Goal: Transaction & Acquisition: Purchase product/service

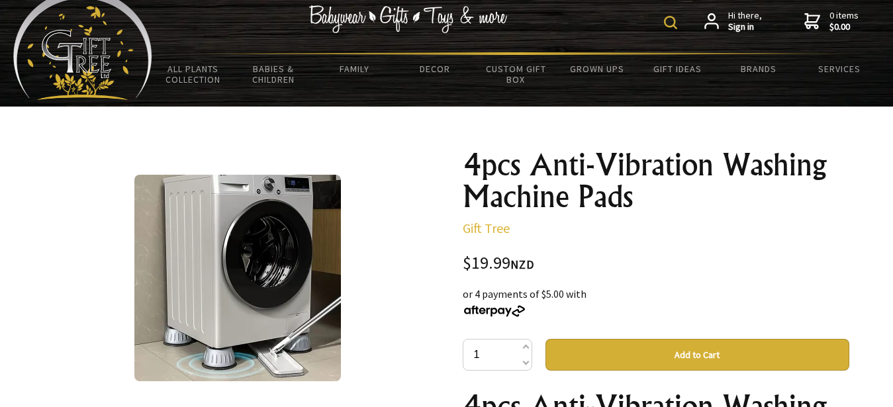
scroll to position [21, 0]
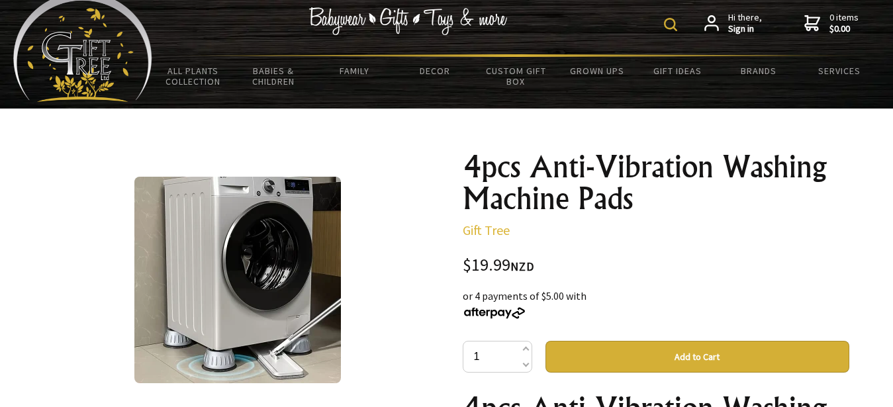
click at [713, 353] on button "Add to Cart" at bounding box center [697, 357] width 304 height 32
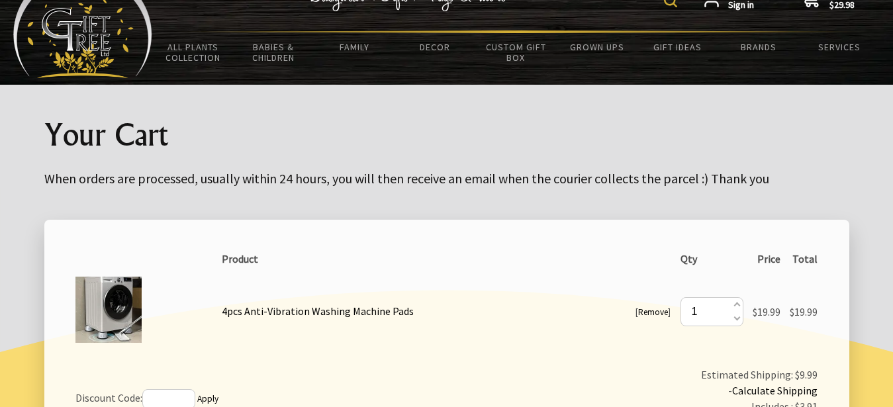
scroll to position [11, 0]
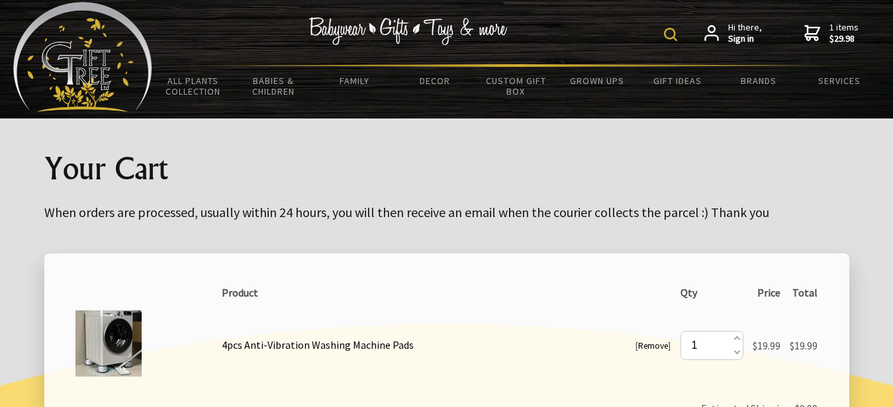
click at [839, 36] on strong "$29.98" at bounding box center [843, 39] width 29 height 12
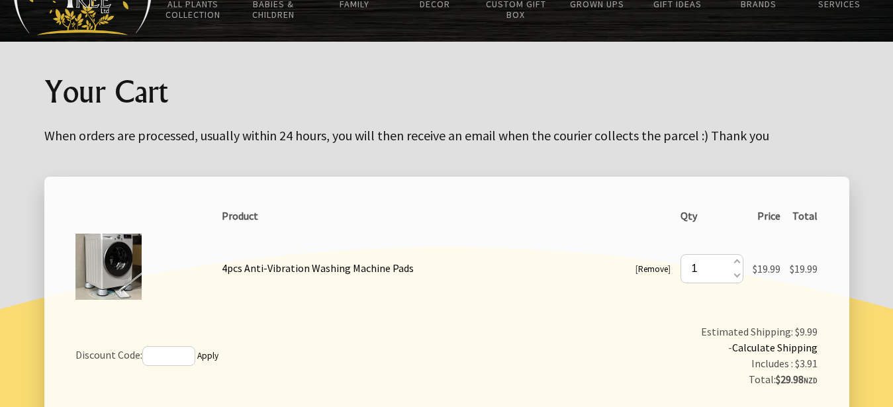
scroll to position [85, 0]
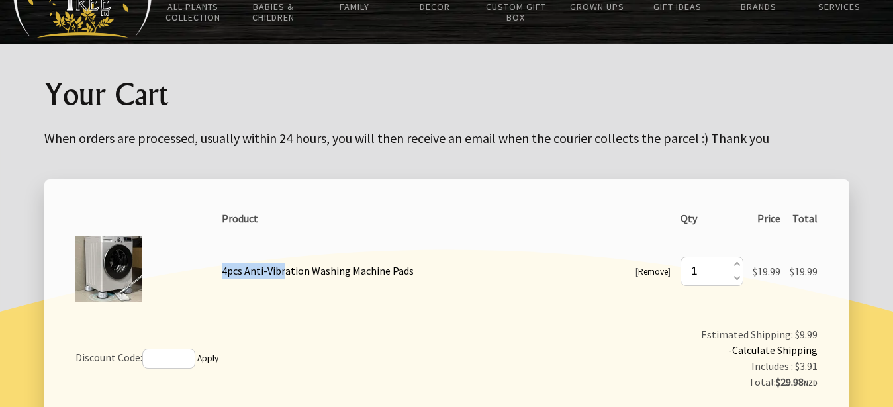
drag, startPoint x: 287, startPoint y: 256, endPoint x: 224, endPoint y: 274, distance: 66.0
click at [224, 274] on td "[ Remove ] 4pcs Anti-Vibration Washing Machine Pads" at bounding box center [446, 270] width 458 height 79
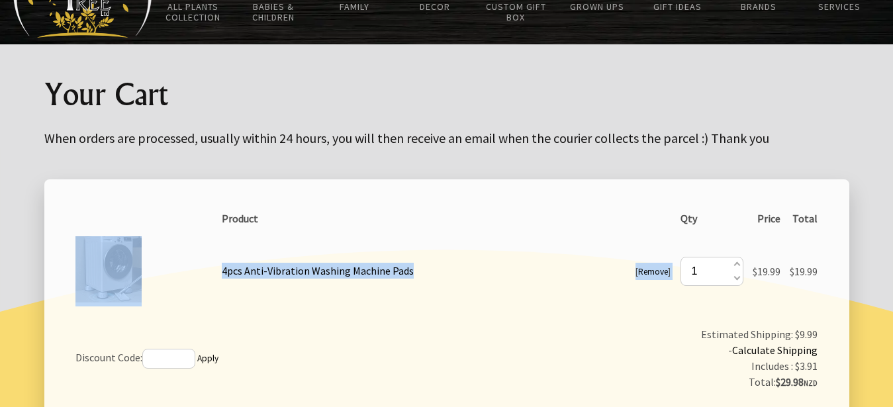
drag, startPoint x: 416, startPoint y: 268, endPoint x: 216, endPoint y: 269, distance: 200.5
click at [216, 269] on tr "[ Remove ] 4pcs Anti-Vibration Washing Machine Pads Qty 1 Price $19.99 Total $1…" at bounding box center [447, 270] width 752 height 79
copy tr "[ Remove ] 4pcs Anti-Vibration Washing Machine Pads"
drag, startPoint x: 216, startPoint y: 269, endPoint x: 252, endPoint y: 232, distance: 51.9
click at [252, 232] on tr "[ Remove ] 4pcs Anti-Vibration Washing Machine Pads Qty 1 Price $19.99 Total $1…" at bounding box center [447, 270] width 752 height 79
